Goal: Task Accomplishment & Management: Use online tool/utility

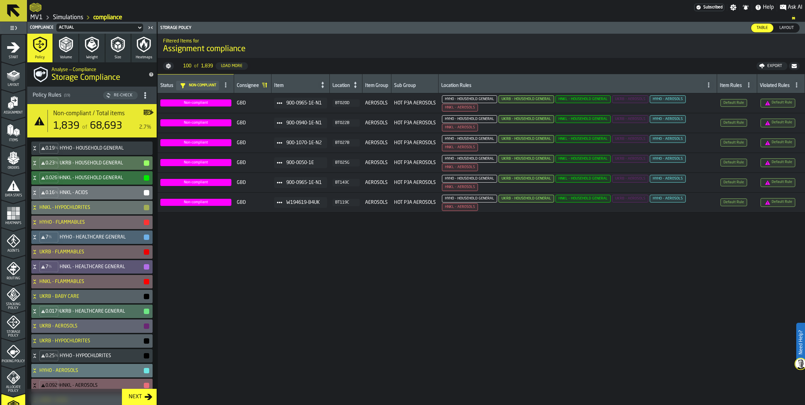
click at [13, 137] on icon "menu Items" at bounding box center [13, 130] width 13 height 13
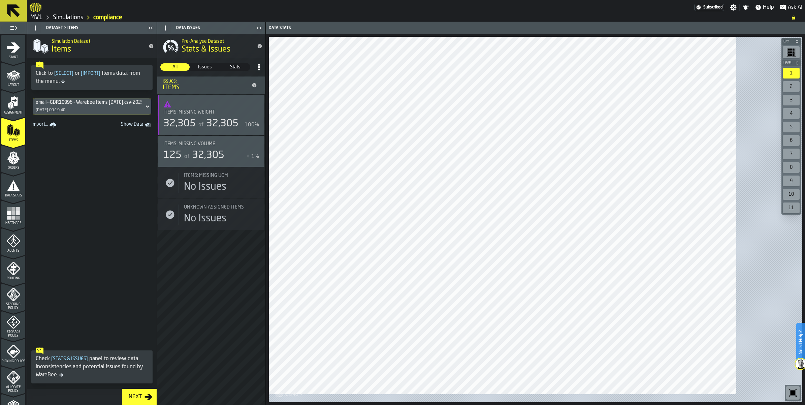
click at [143, 128] on span "Show Data" at bounding box center [120, 125] width 46 height 7
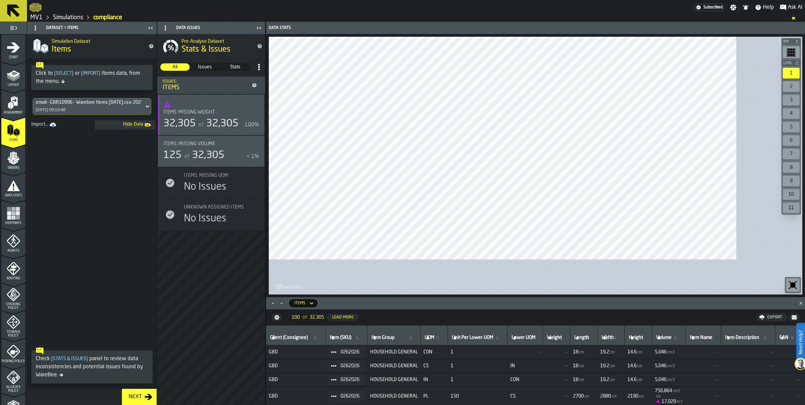
click at [22, 16] on icon at bounding box center [13, 11] width 16 height 16
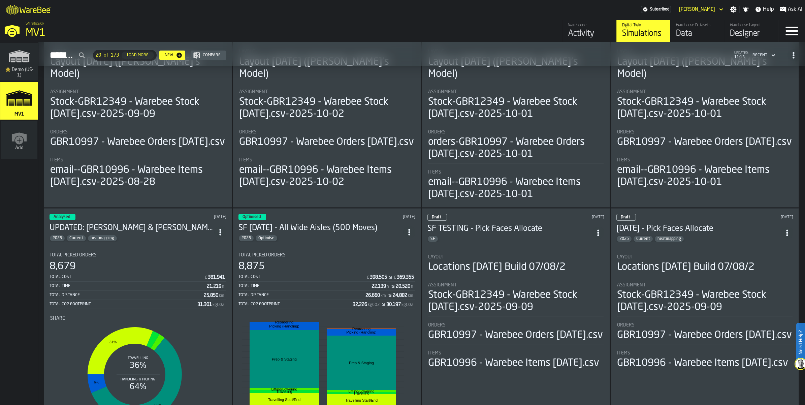
scroll to position [211, 0]
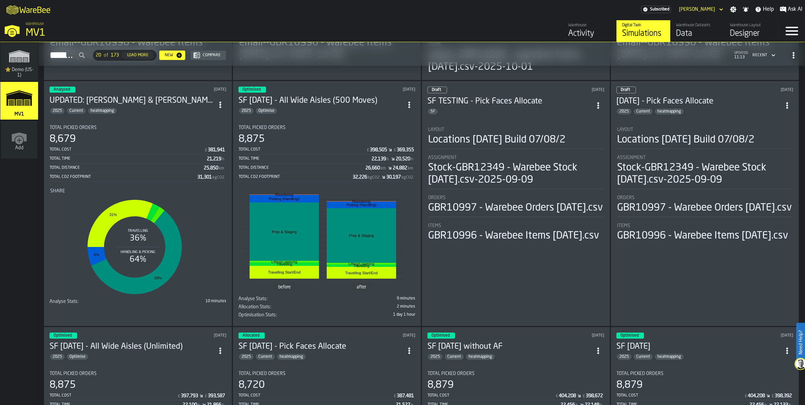
click at [310, 163] on div "Total Time 22,139 h 20,520 h" at bounding box center [327, 159] width 177 height 8
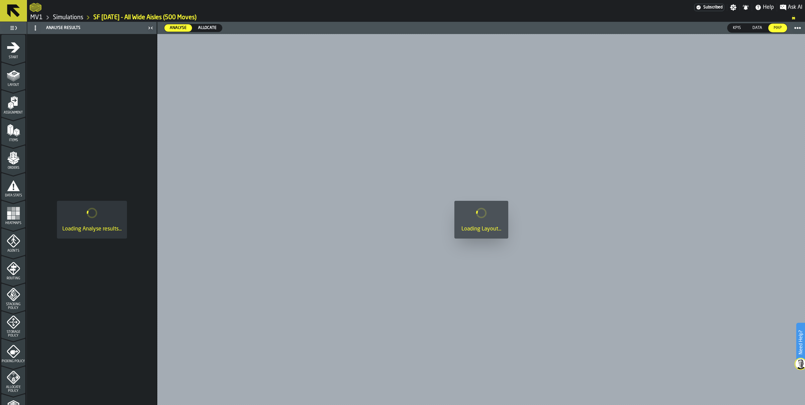
click at [15, 137] on icon "menu Items" at bounding box center [13, 130] width 13 height 13
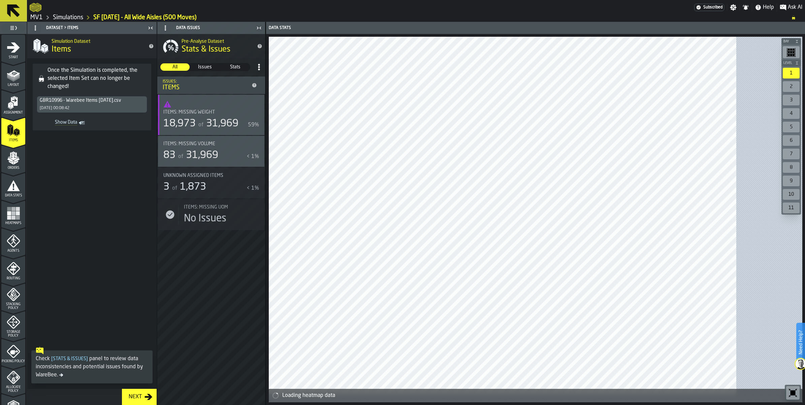
click at [145, 394] on div "Next" at bounding box center [135, 397] width 19 height 8
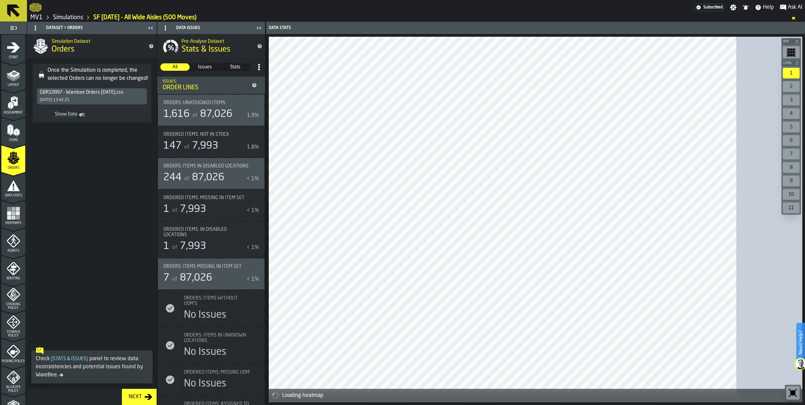
click at [20, 137] on icon "menu Items" at bounding box center [13, 130] width 13 height 13
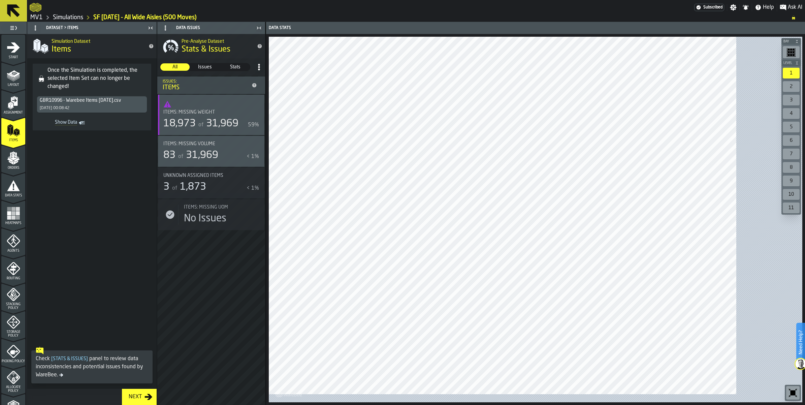
click at [9, 17] on icon at bounding box center [13, 10] width 13 height 13
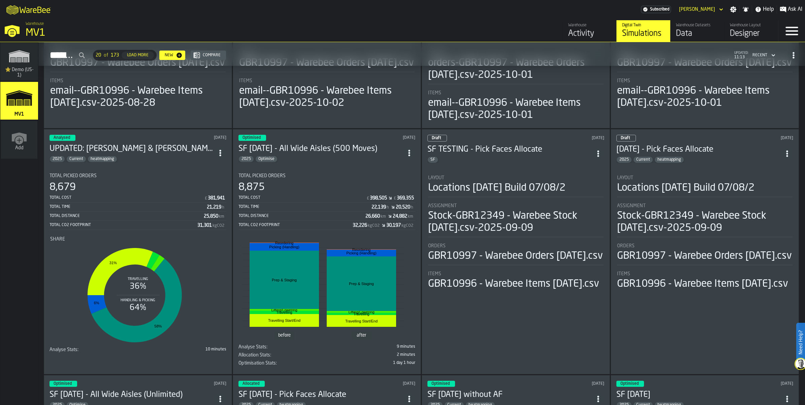
scroll to position [211, 0]
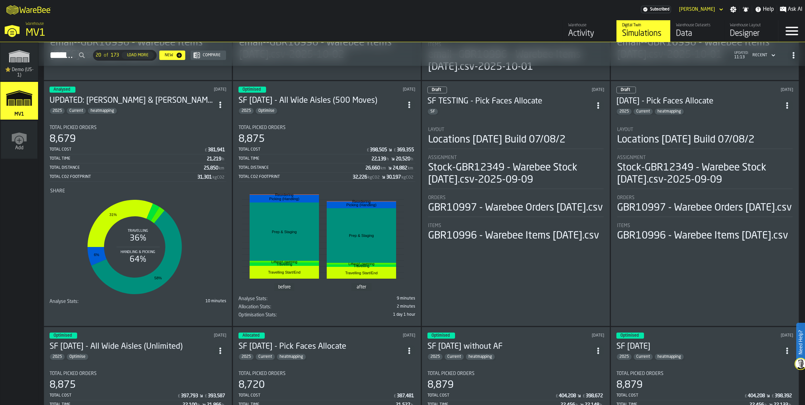
click at [511, 146] on div "Locations [DATE] Build 07/08/2" at bounding box center [496, 140] width 137 height 12
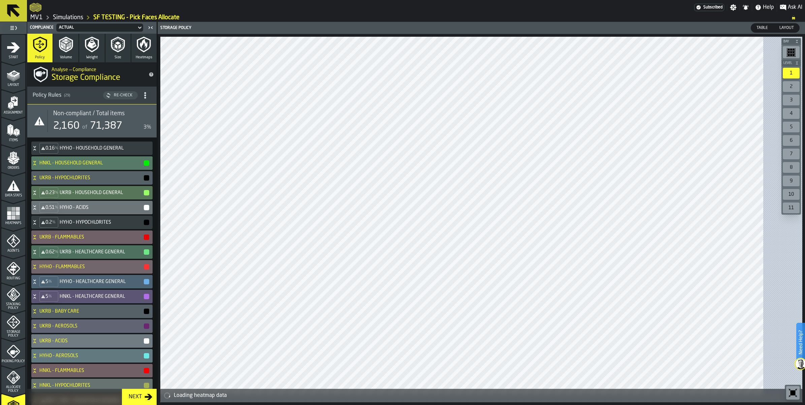
click at [19, 82] on icon "menu Layout" at bounding box center [13, 74] width 13 height 13
click at [6, 142] on div "Items" at bounding box center [13, 133] width 24 height 19
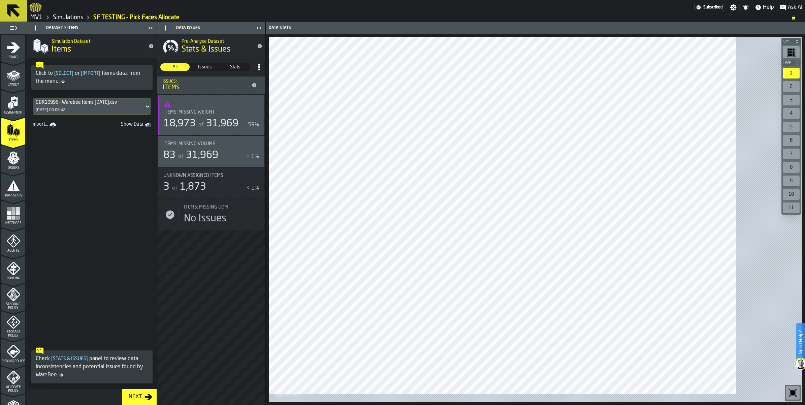
click at [52, 130] on link "Import..." at bounding box center [45, 124] width 32 height 9
click at [17, 53] on icon "menu Start" at bounding box center [13, 47] width 13 height 10
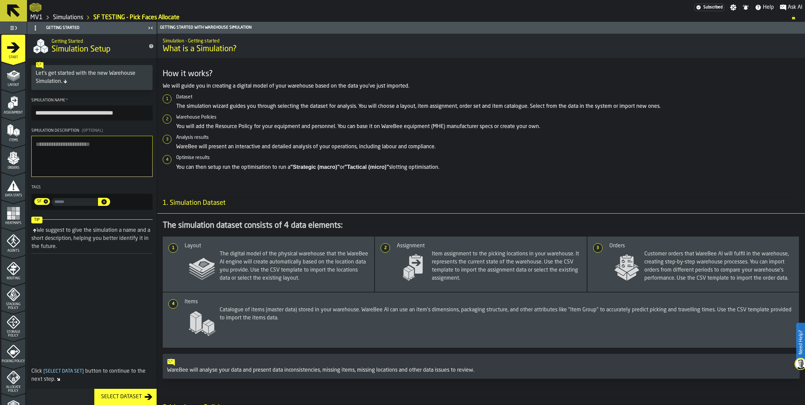
click at [20, 137] on icon "menu Items" at bounding box center [13, 130] width 13 height 13
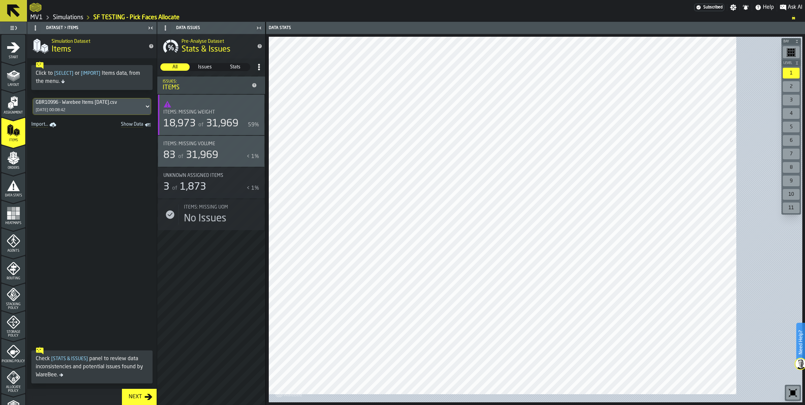
click at [83, 21] on link "Simulations" at bounding box center [68, 17] width 30 height 7
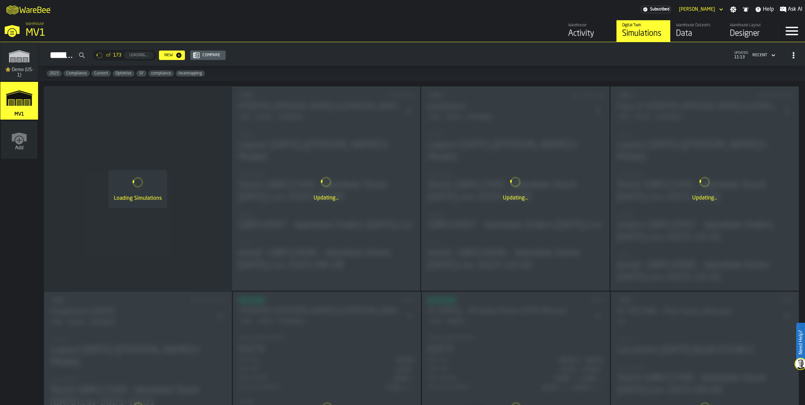
click at [676, 38] on div "Data" at bounding box center [697, 33] width 43 height 11
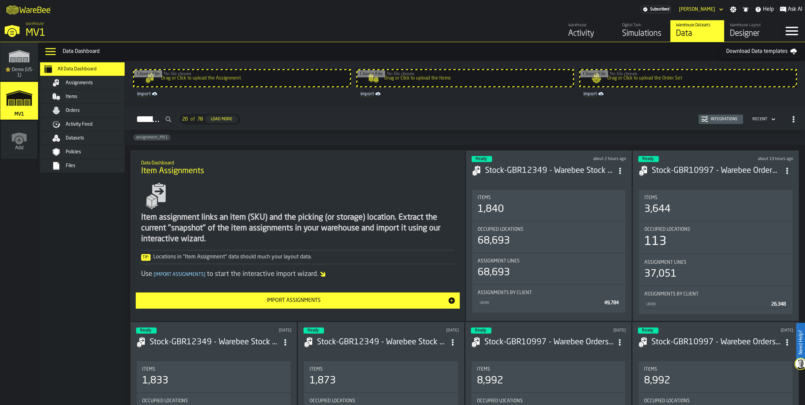
click at [93, 86] on span "Assignments" at bounding box center [79, 82] width 27 height 5
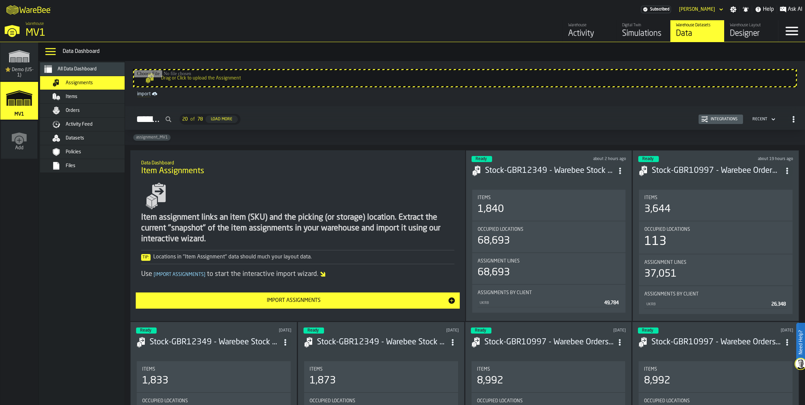
click at [109, 101] on div "Items" at bounding box center [91, 97] width 82 height 8
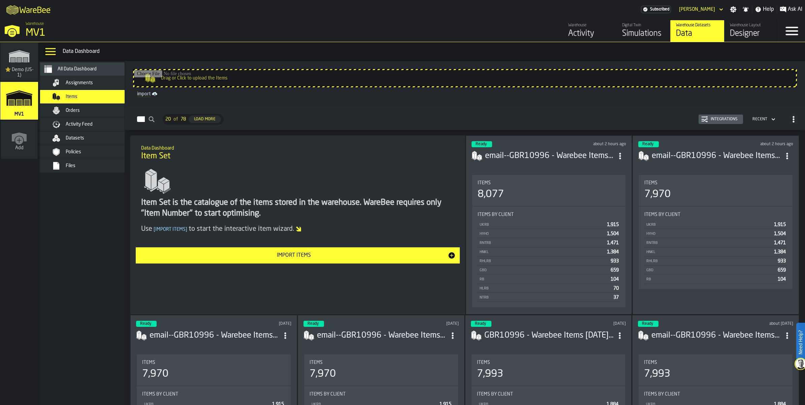
click at [93, 86] on span "Assignments" at bounding box center [79, 82] width 27 height 5
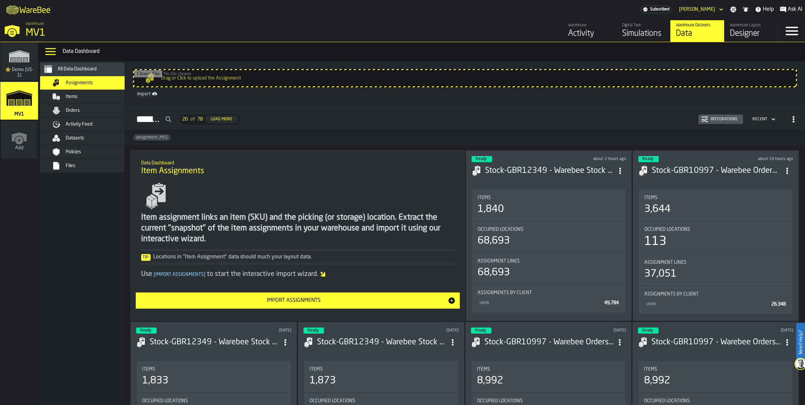
click at [104, 99] on div "Items" at bounding box center [99, 96] width 66 height 5
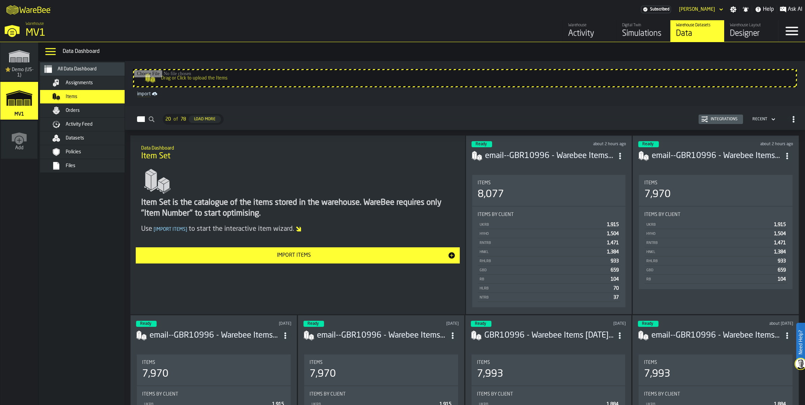
click at [93, 86] on span "Assignments" at bounding box center [79, 82] width 27 height 5
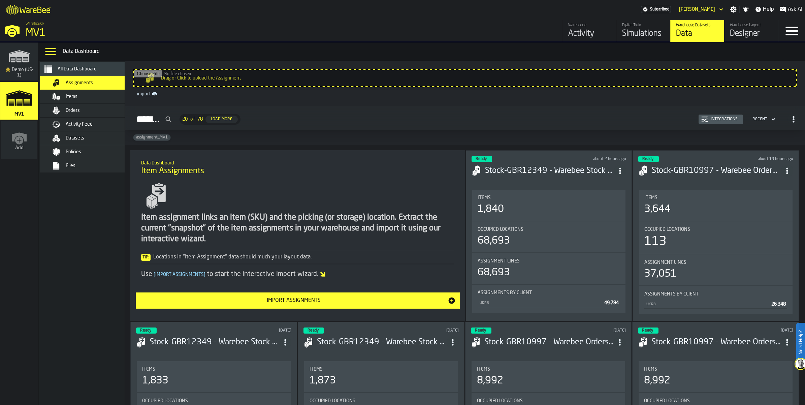
click at [20, 38] on icon "button-toggle-Close —> Warehouse Menu" at bounding box center [12, 30] width 16 height 16
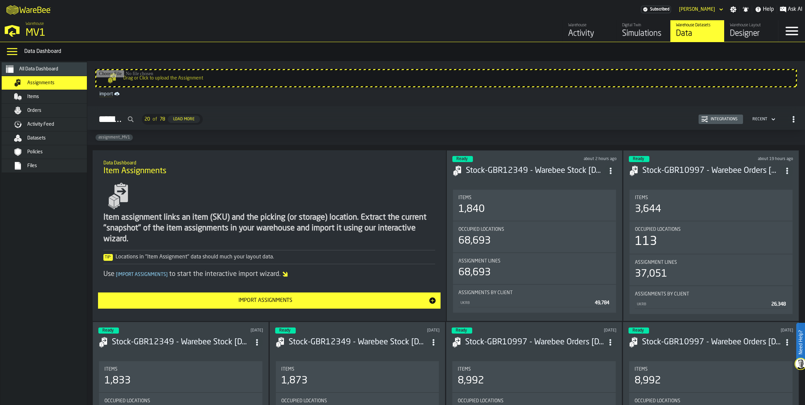
click at [20, 34] on polygon "button-toggle-Open —> Warehouse Menu" at bounding box center [12, 29] width 15 height 9
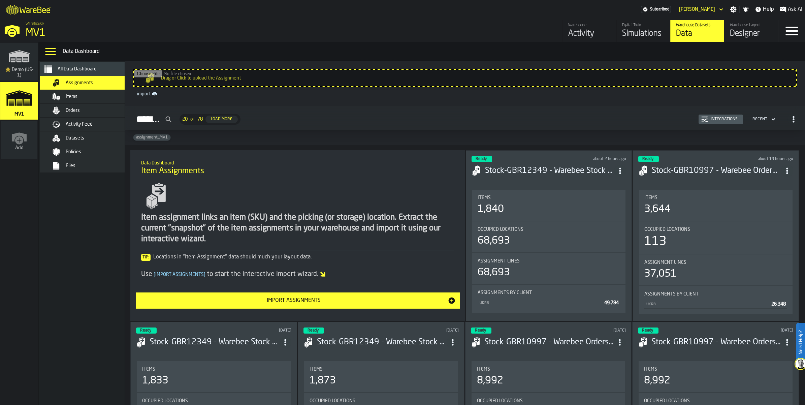
click at [32, 106] on polygon "link-to-/wh/i/3ccf57d1-1e0c-4a81-a3bb-c2011c5f0d50/simulations" at bounding box center [18, 99] width 25 height 14
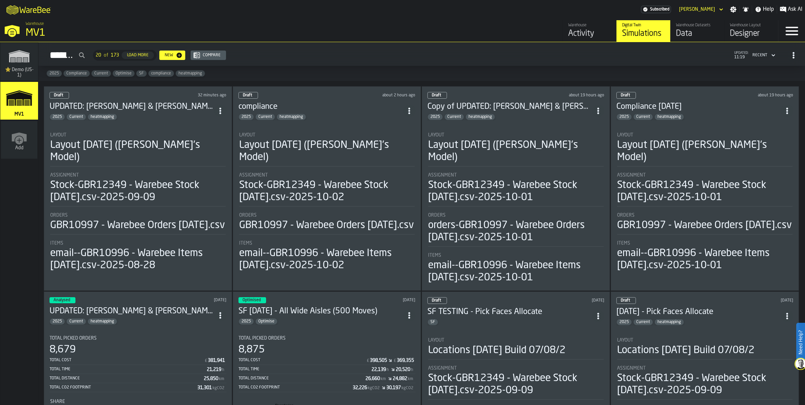
click at [174, 163] on div "Layout [DATE] ([PERSON_NAME]'s Model)" at bounding box center [138, 151] width 176 height 24
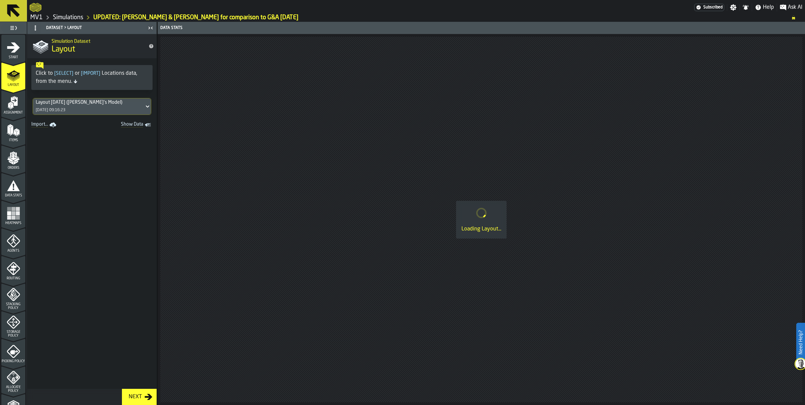
click at [13, 115] on div "Assignment" at bounding box center [13, 105] width 24 height 19
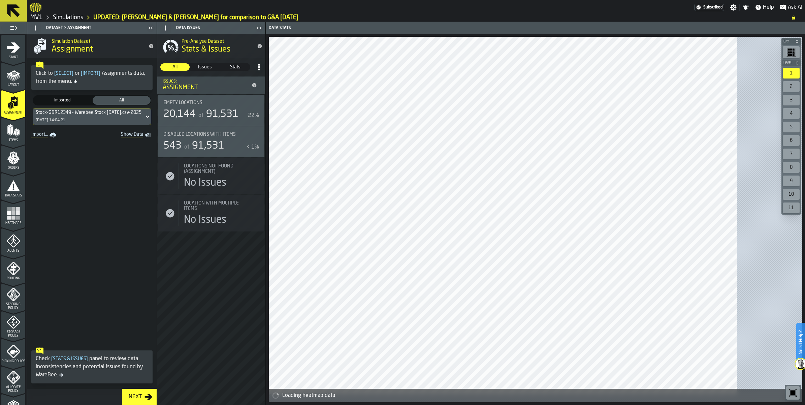
click at [151, 121] on icon at bounding box center [147, 117] width 7 height 8
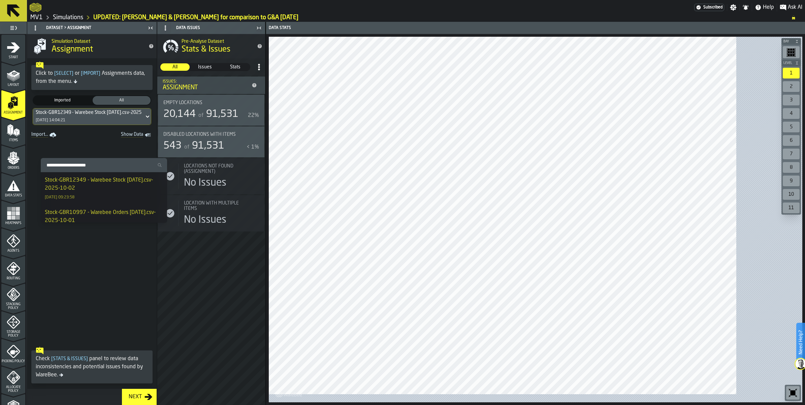
click at [157, 304] on span at bounding box center [91, 242] width 129 height 204
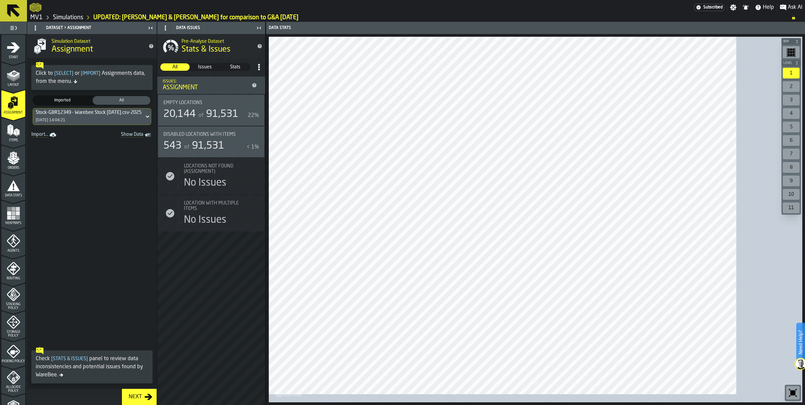
click at [51, 140] on link "Import..." at bounding box center [45, 134] width 32 height 9
click at [151, 121] on icon at bounding box center [147, 117] width 7 height 8
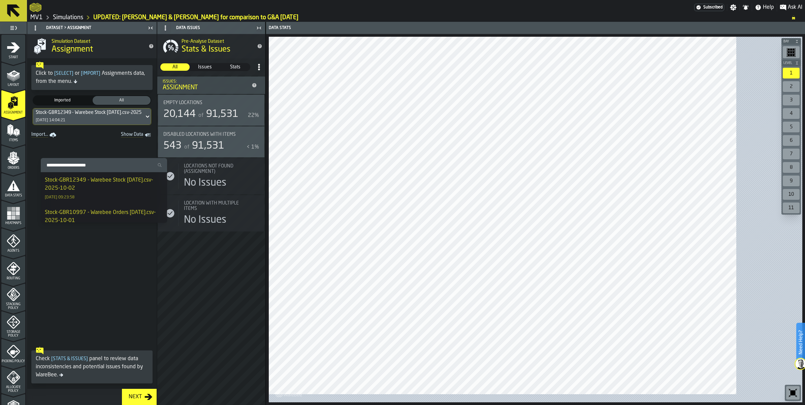
click at [17, 53] on icon "menu Start" at bounding box center [13, 47] width 13 height 10
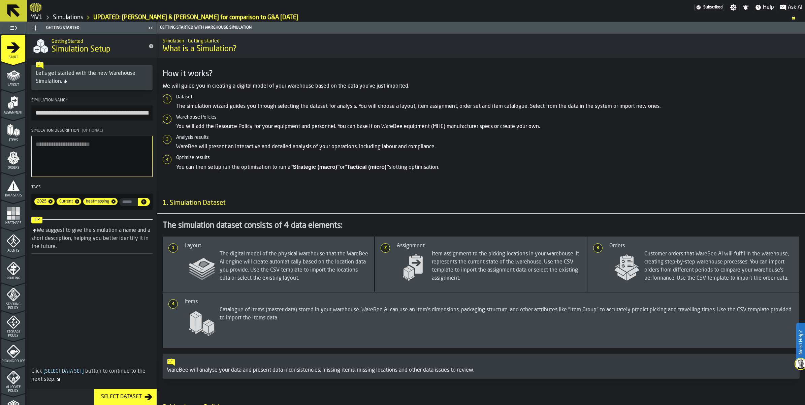
click at [52, 22] on icon "Breadcrumb" at bounding box center [47, 17] width 8 height 8
click at [73, 21] on link "Simulations" at bounding box center [68, 17] width 30 height 7
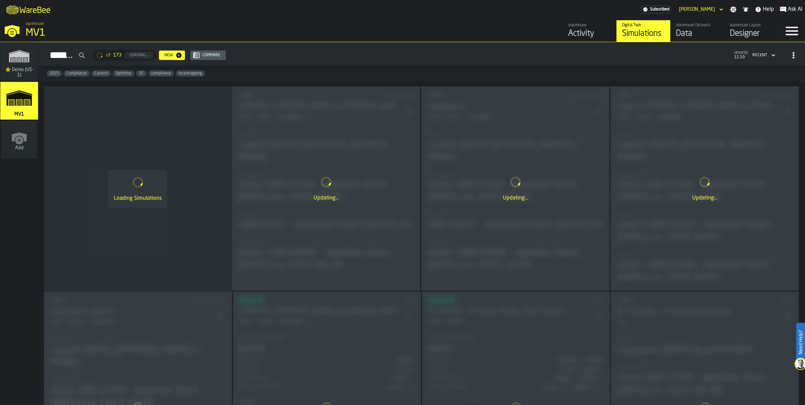
click at [676, 39] on div "Data" at bounding box center [697, 33] width 43 height 11
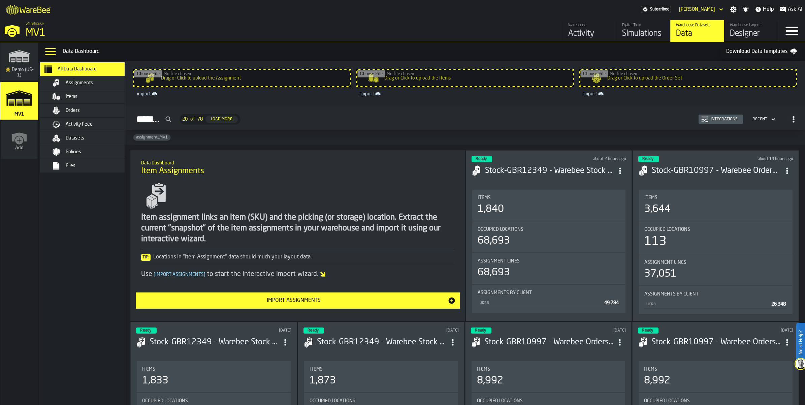
click at [93, 86] on span "Assignments" at bounding box center [79, 82] width 27 height 5
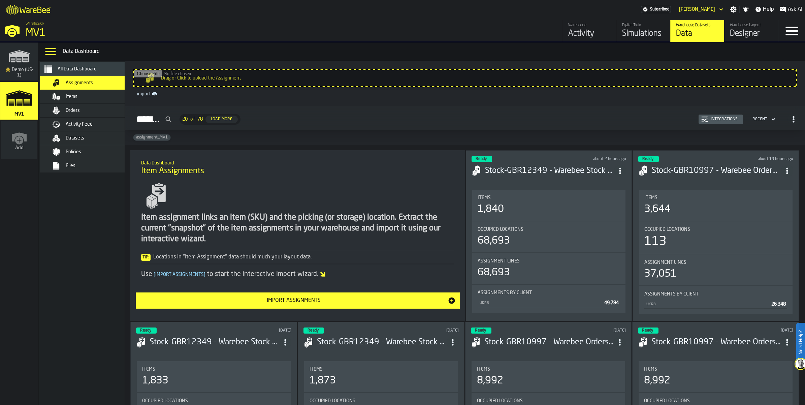
click at [110, 99] on div "Items" at bounding box center [99, 96] width 66 height 5
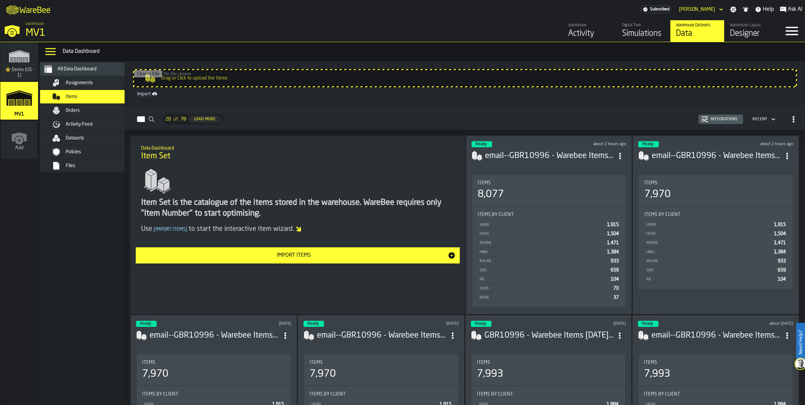
click at [108, 113] on div "Orders" at bounding box center [99, 110] width 66 height 5
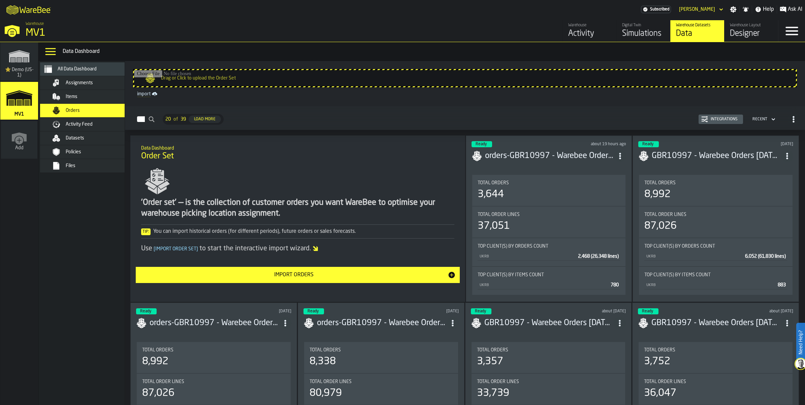
click at [93, 127] on span "Activity Feed" at bounding box center [79, 124] width 27 height 5
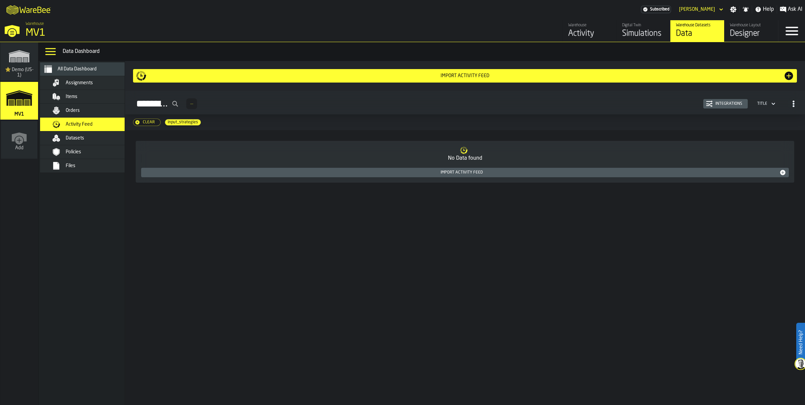
click at [106, 142] on div "Datasets" at bounding box center [91, 138] width 82 height 8
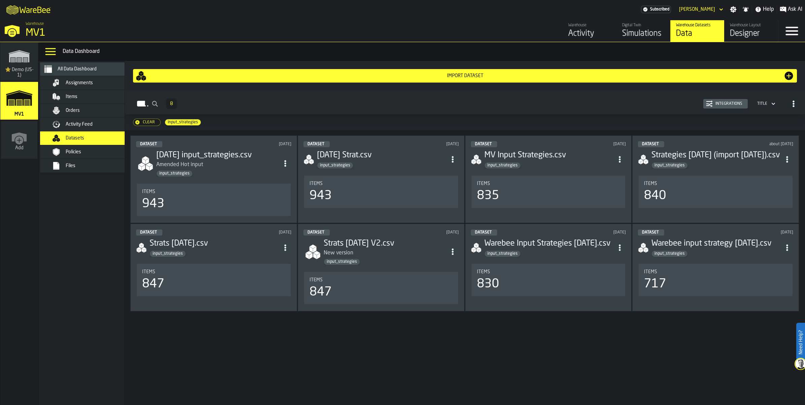
click at [107, 90] on div "Assignments" at bounding box center [87, 82] width 94 height 13
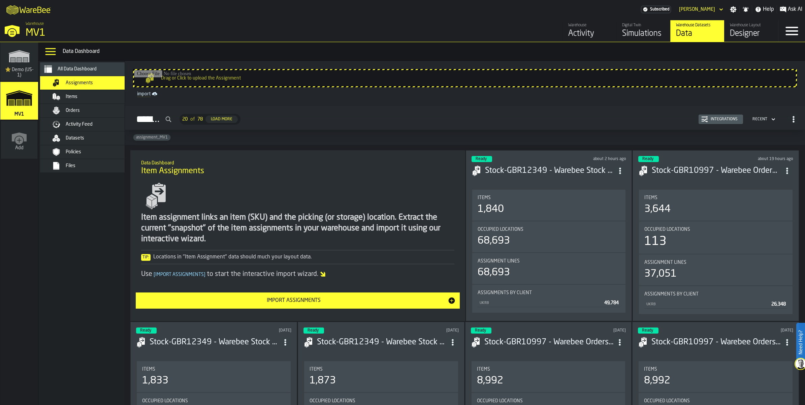
click at [250, 86] on input "Drag or Click to upload the Assignment" at bounding box center [465, 78] width 662 height 16
click at [115, 99] on div "Items" at bounding box center [99, 96] width 66 height 5
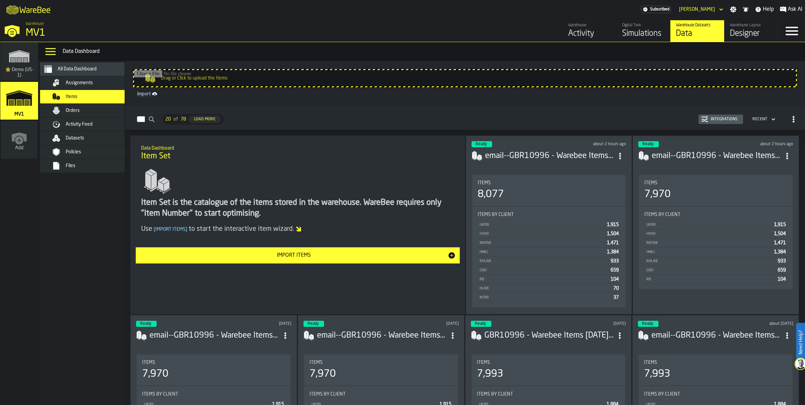
click at [108, 113] on div "Orders" at bounding box center [99, 110] width 66 height 5
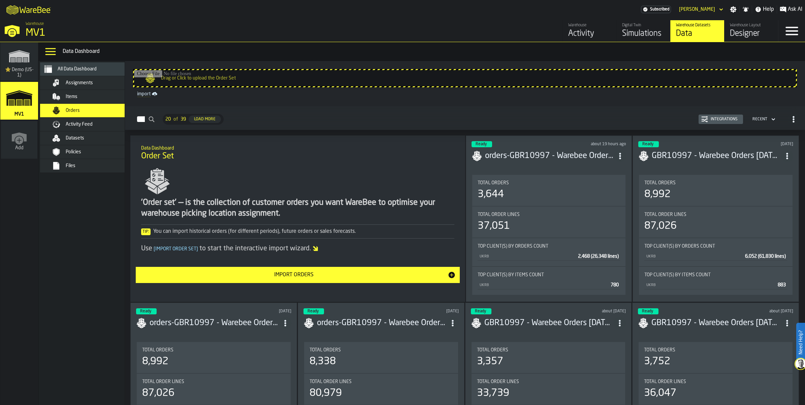
click at [93, 86] on span "Assignments" at bounding box center [79, 82] width 27 height 5
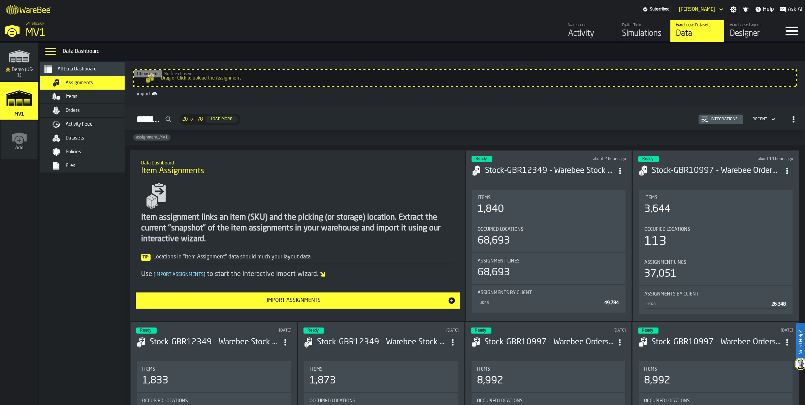
click at [93, 86] on span "Assignments" at bounding box center [79, 82] width 27 height 5
click at [132, 99] on div "Items" at bounding box center [99, 96] width 66 height 5
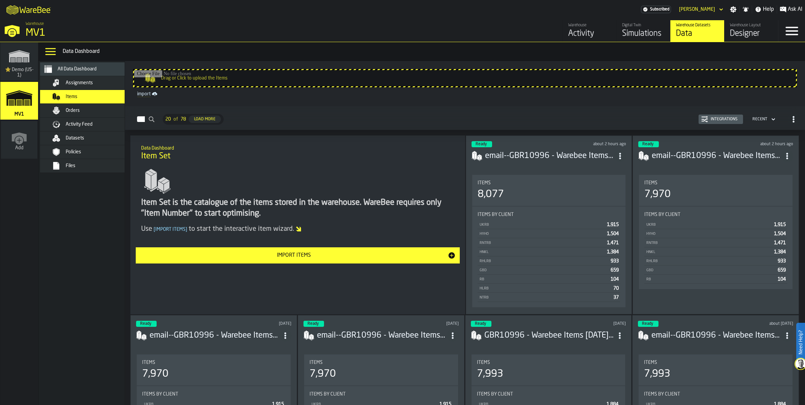
click at [129, 86] on div "Assignments" at bounding box center [99, 82] width 66 height 5
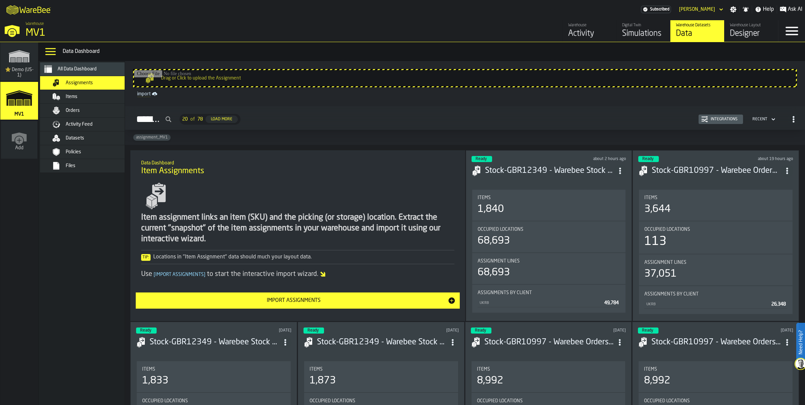
click at [77, 99] on span "Items" at bounding box center [72, 96] width 12 height 5
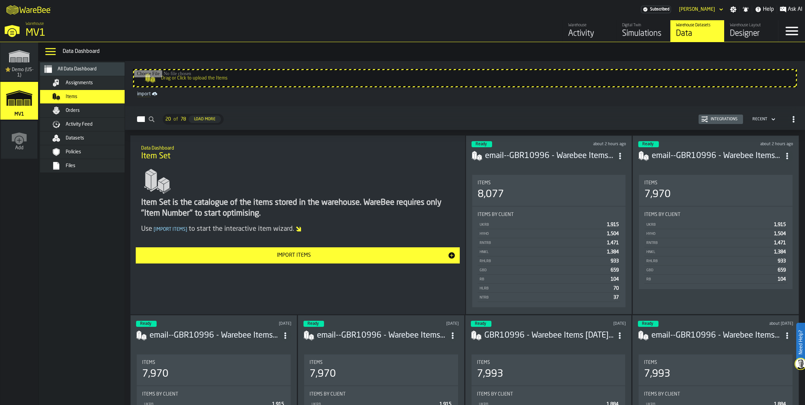
click at [93, 86] on span "Assignments" at bounding box center [79, 82] width 27 height 5
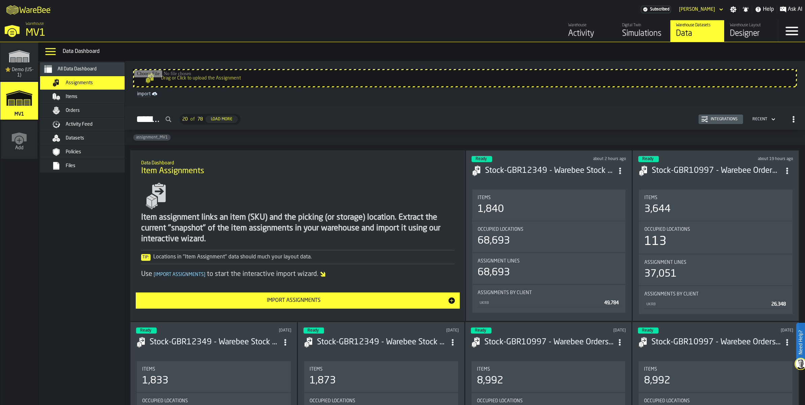
click at [60, 101] on icon "menu Items" at bounding box center [56, 97] width 8 height 8
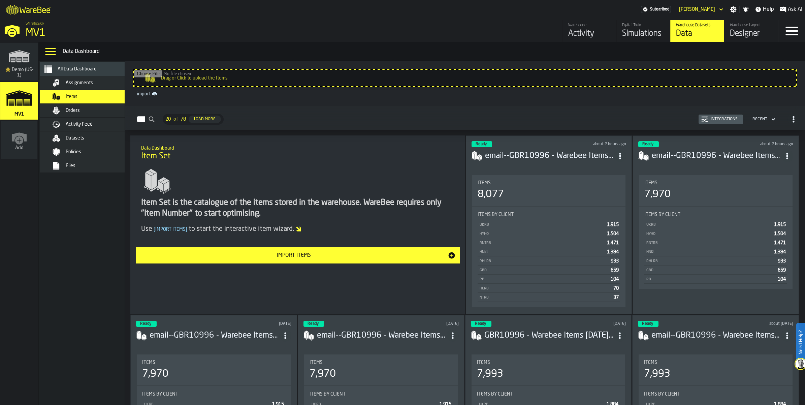
click at [88, 86] on span "Assignments" at bounding box center [79, 82] width 27 height 5
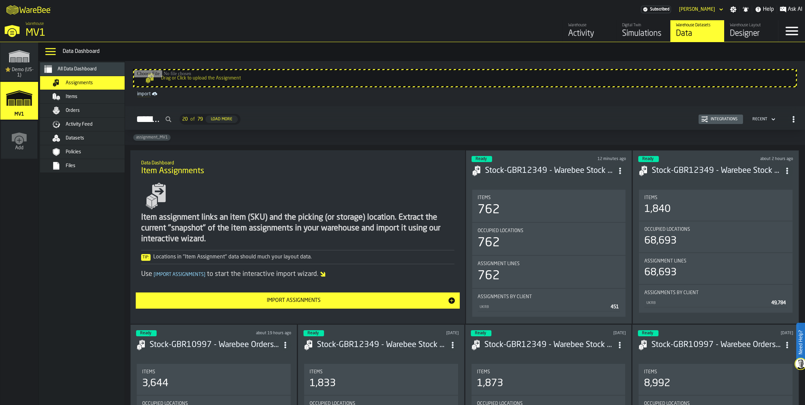
click at [42, 39] on div "MV1" at bounding box center [117, 33] width 182 height 12
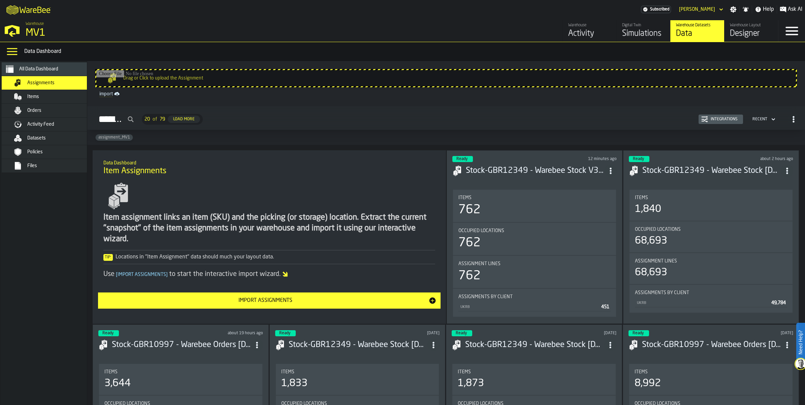
click at [58, 72] on span "All Data Dashboard" at bounding box center [38, 68] width 39 height 5
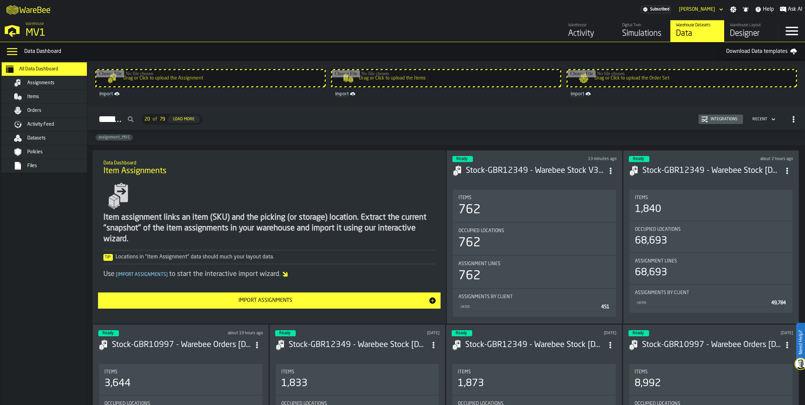
click at [622, 39] on div "Simulations" at bounding box center [643, 33] width 43 height 11
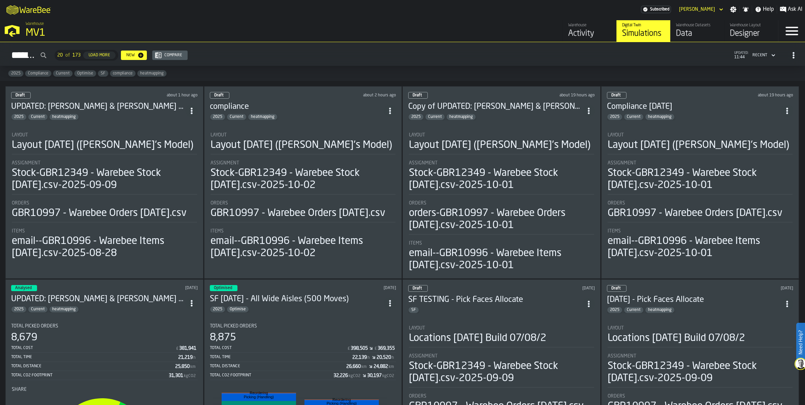
click at [322, 138] on div "Layout" at bounding box center [303, 134] width 185 height 5
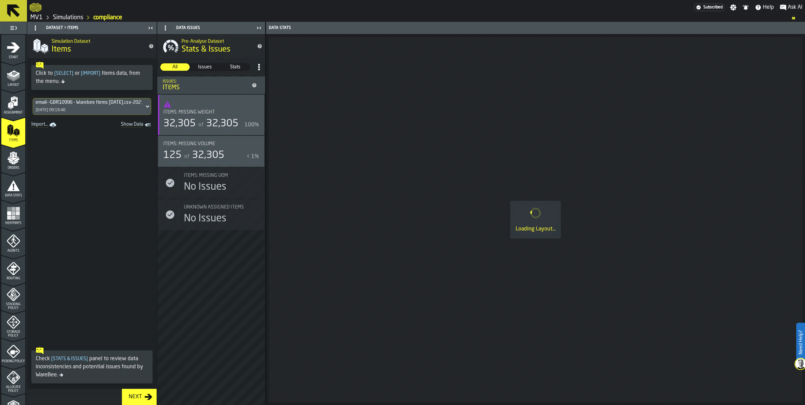
click at [20, 53] on icon "menu Start" at bounding box center [13, 47] width 13 height 10
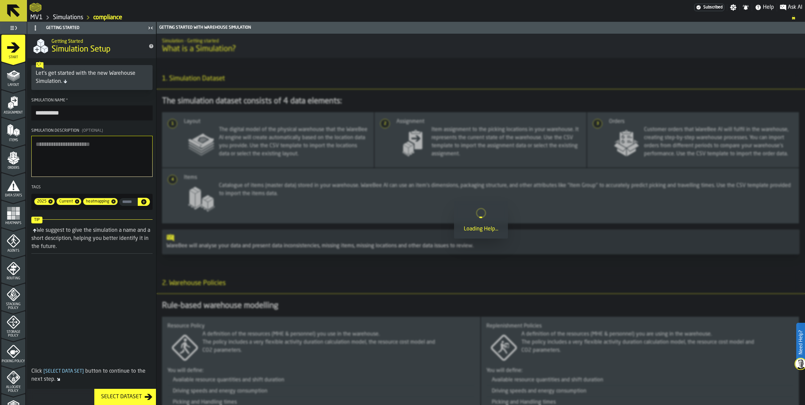
click at [19, 53] on icon "menu Start" at bounding box center [13, 47] width 13 height 10
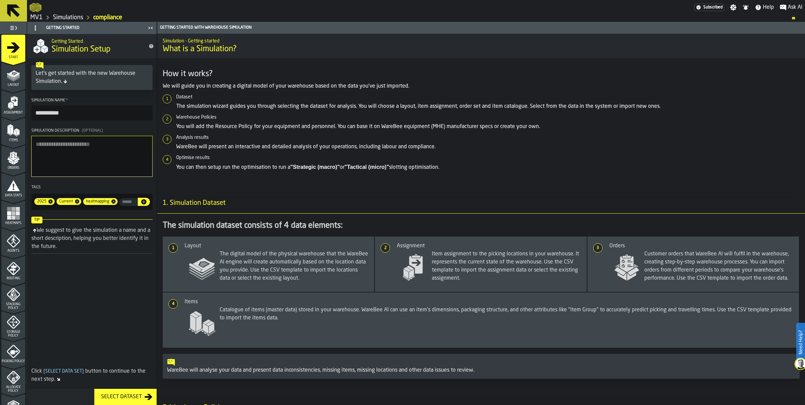
click at [95, 120] on input "**********" at bounding box center [91, 112] width 121 height 15
click at [97, 120] on input "**********" at bounding box center [91, 112] width 121 height 15
type input "**********"
click at [89, 177] on textarea "Simulation Description (Optional)" at bounding box center [91, 156] width 121 height 41
type textarea "**********"
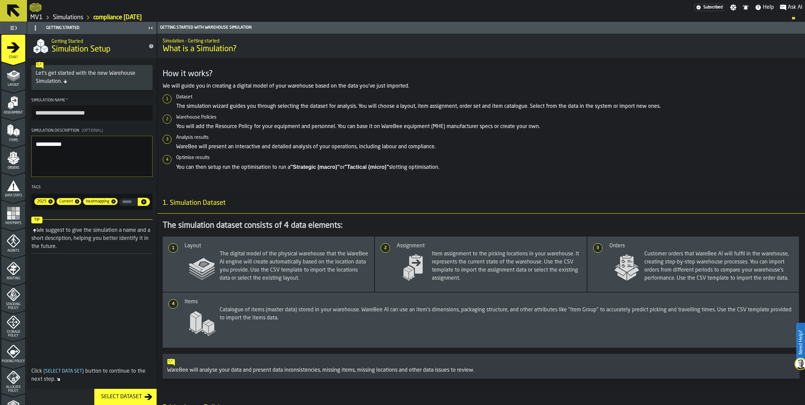
click at [17, 82] on icon "menu Layout" at bounding box center [13, 74] width 13 height 13
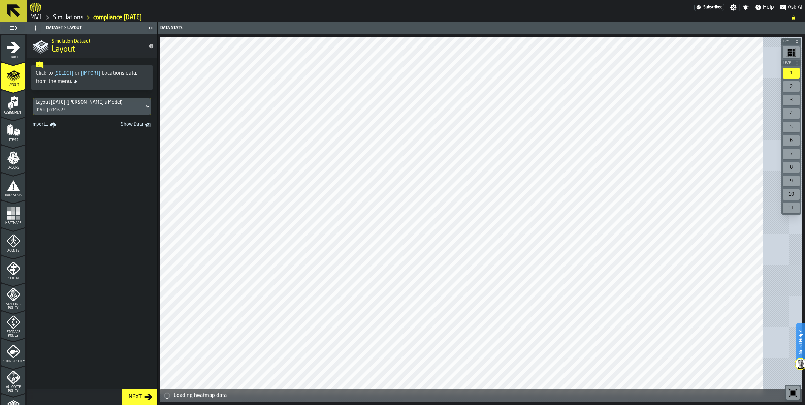
click at [19, 109] on icon "menu Assignment" at bounding box center [13, 102] width 13 height 13
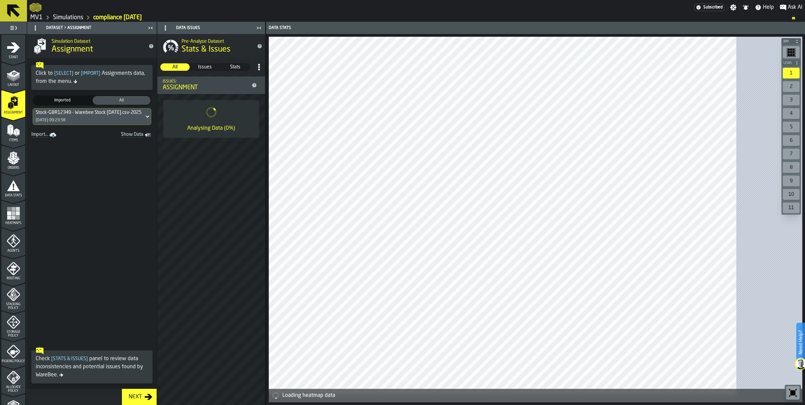
click at [151, 125] on div "Stock-GBR12349 - Warebee Stock [DATE].csv-2025-10-02 [DATE] 09:23:58" at bounding box center [92, 116] width 118 height 16
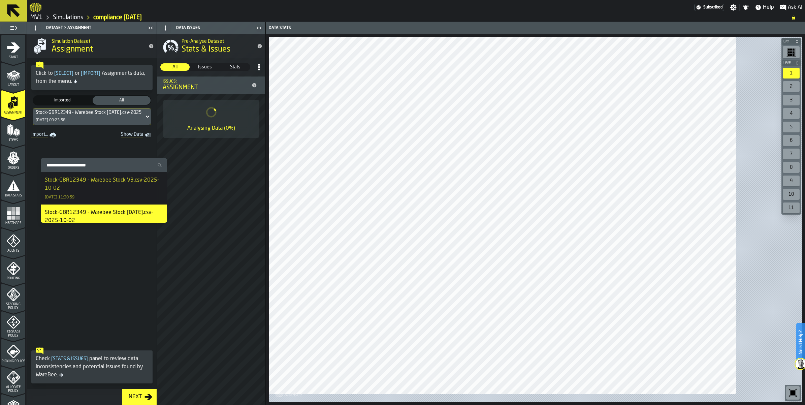
click at [125, 191] on div "Stock-GBR12349 - Warebee Stock V3.csv-2025-10-02" at bounding box center [104, 184] width 118 height 16
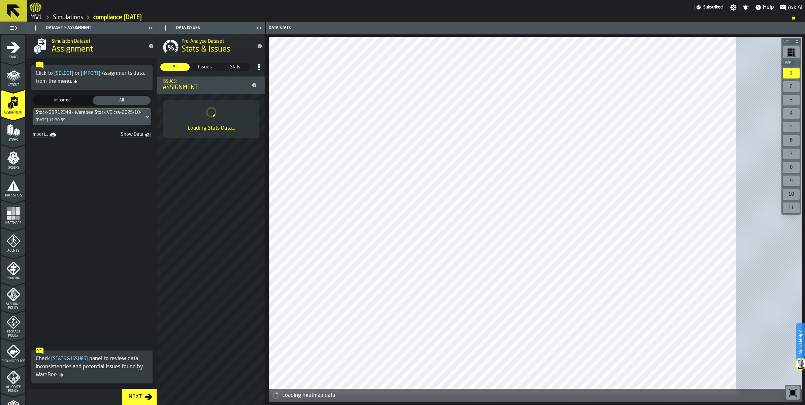
click at [16, 137] on icon "menu Items" at bounding box center [13, 130] width 13 height 13
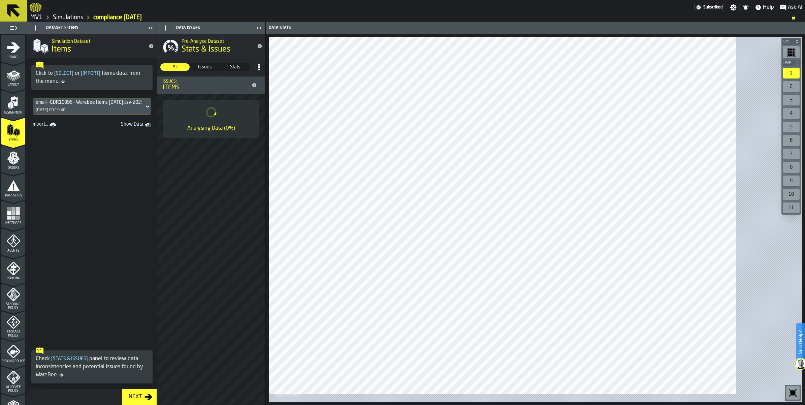
click at [18, 165] on polygon "menu Orders" at bounding box center [15, 163] width 4 height 4
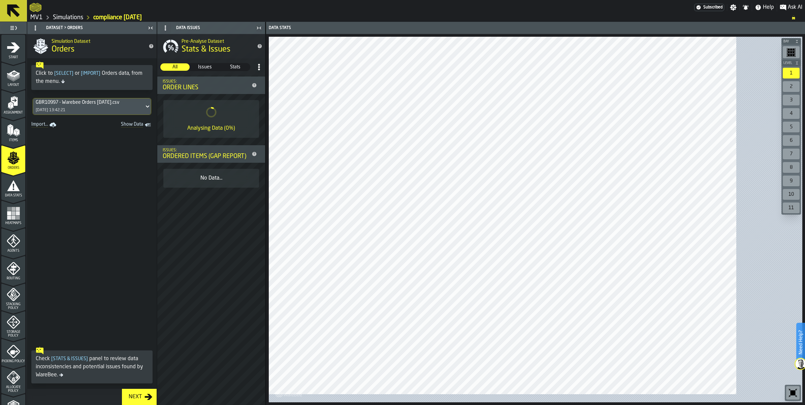
click at [13, 197] on div "Data Stats" at bounding box center [13, 188] width 24 height 19
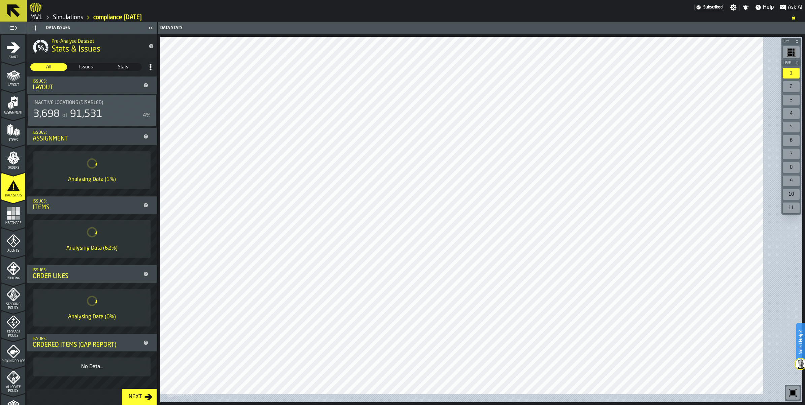
click at [14, 215] on rect "menu Heatmaps" at bounding box center [13, 213] width 4 height 4
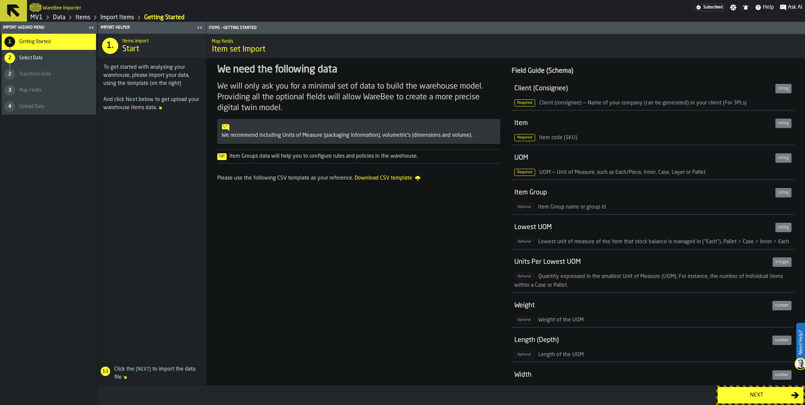
click at [735, 401] on button "Next" at bounding box center [761, 395] width 86 height 17
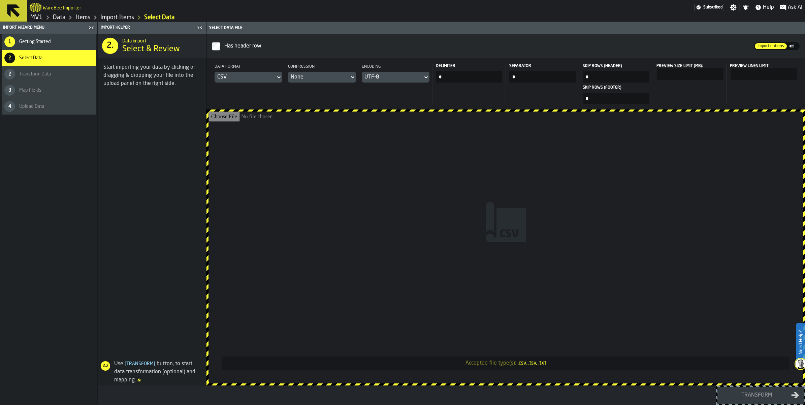
click at [51, 44] on span "Getting Started" at bounding box center [35, 41] width 32 height 5
